Goal: Task Accomplishment & Management: Use online tool/utility

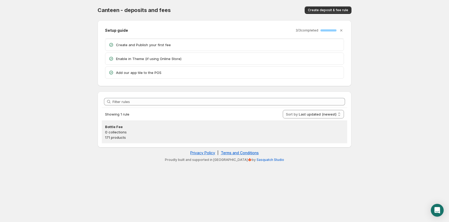
click at [118, 130] on p "0 collections" at bounding box center [224, 132] width 239 height 5
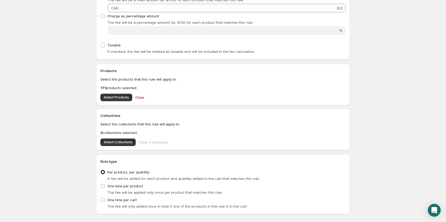
scroll to position [150, 0]
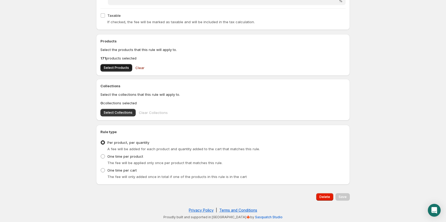
click at [121, 71] on button "Select Products" at bounding box center [116, 67] width 32 height 7
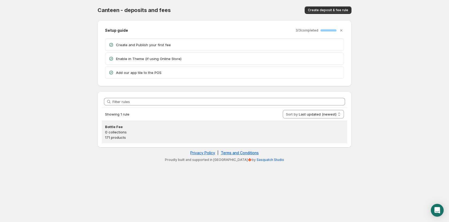
click at [117, 127] on h3 "Bottle Fee" at bounding box center [224, 126] width 239 height 5
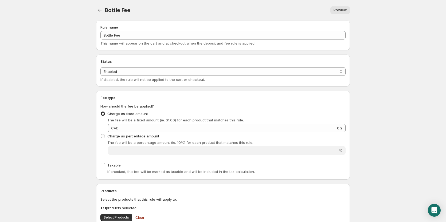
scroll to position [150, 0]
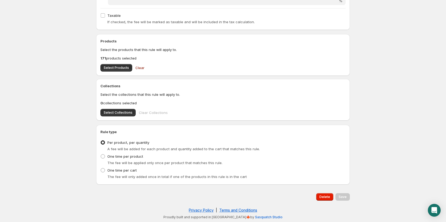
click at [125, 73] on div "Products Select the products that this rule will apply to. 171 products selecte…" at bounding box center [223, 55] width 254 height 42
click at [121, 67] on span "Select Products" at bounding box center [116, 68] width 25 height 4
